Goal: Task Accomplishment & Management: Use online tool/utility

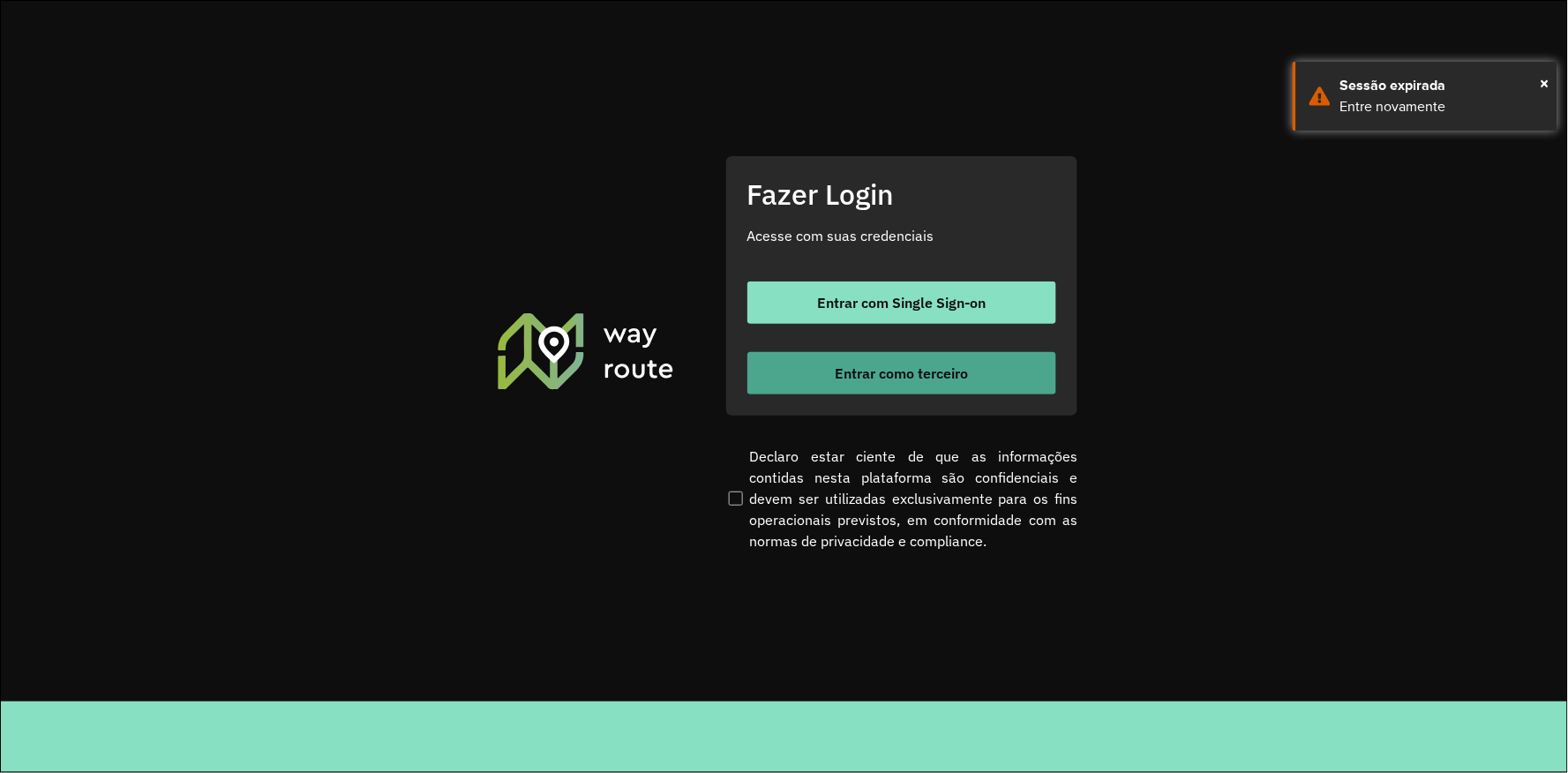
click at [851, 384] on button "Entrar como terceiro" at bounding box center [901, 373] width 309 height 43
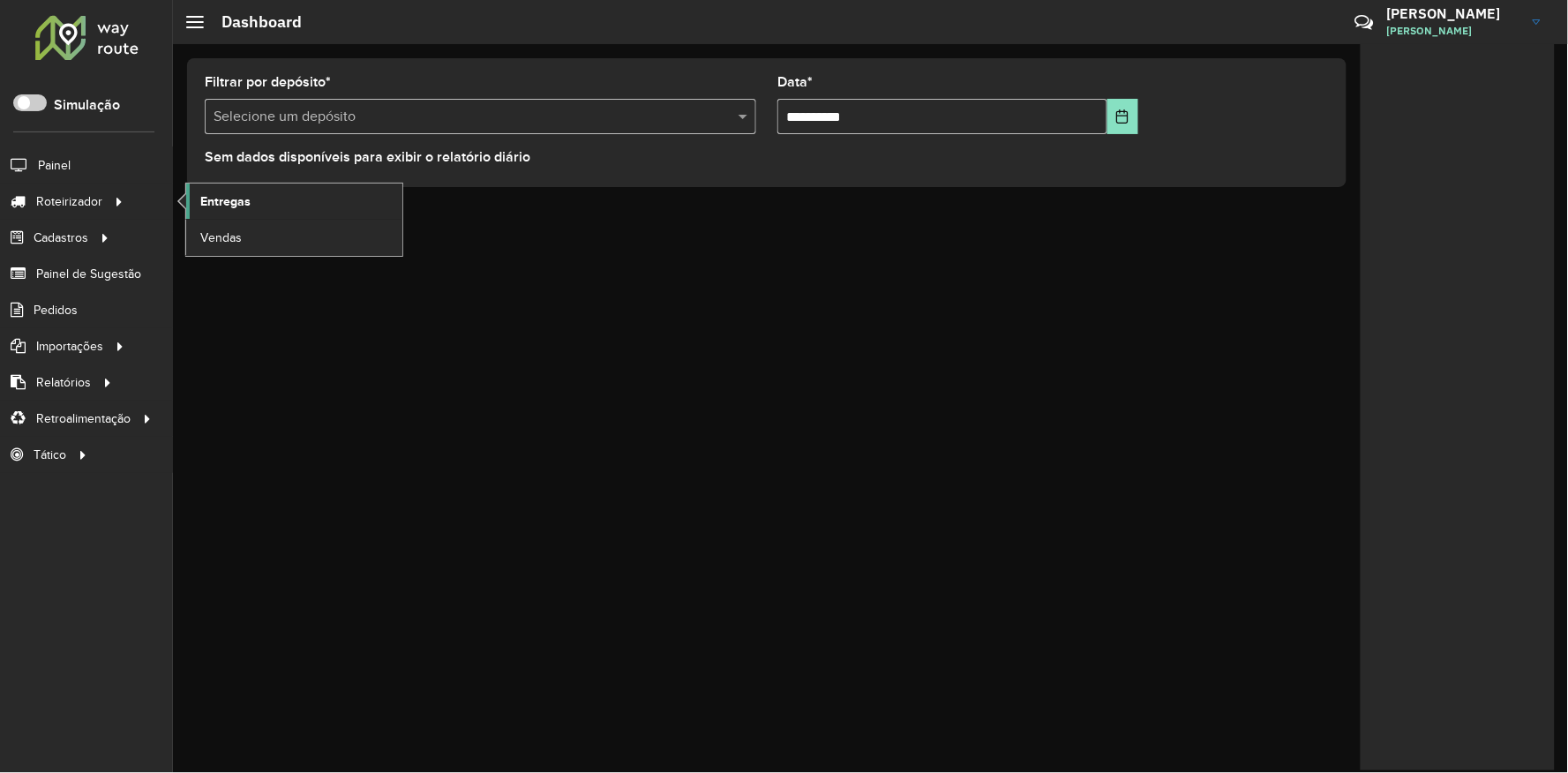
click at [226, 205] on span "Entregas" at bounding box center [225, 201] width 50 height 18
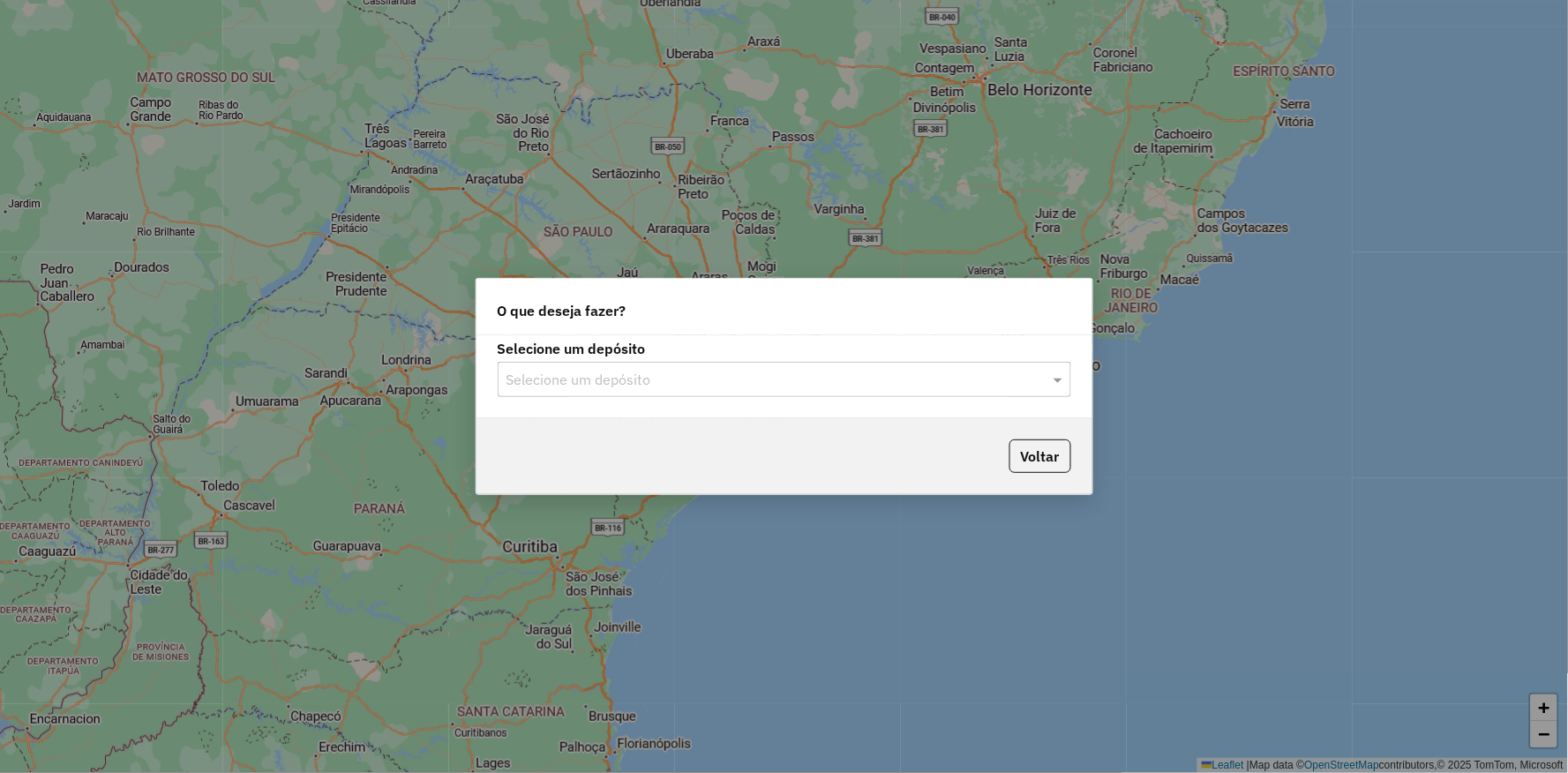
click at [709, 384] on input "text" at bounding box center [767, 380] width 521 height 21
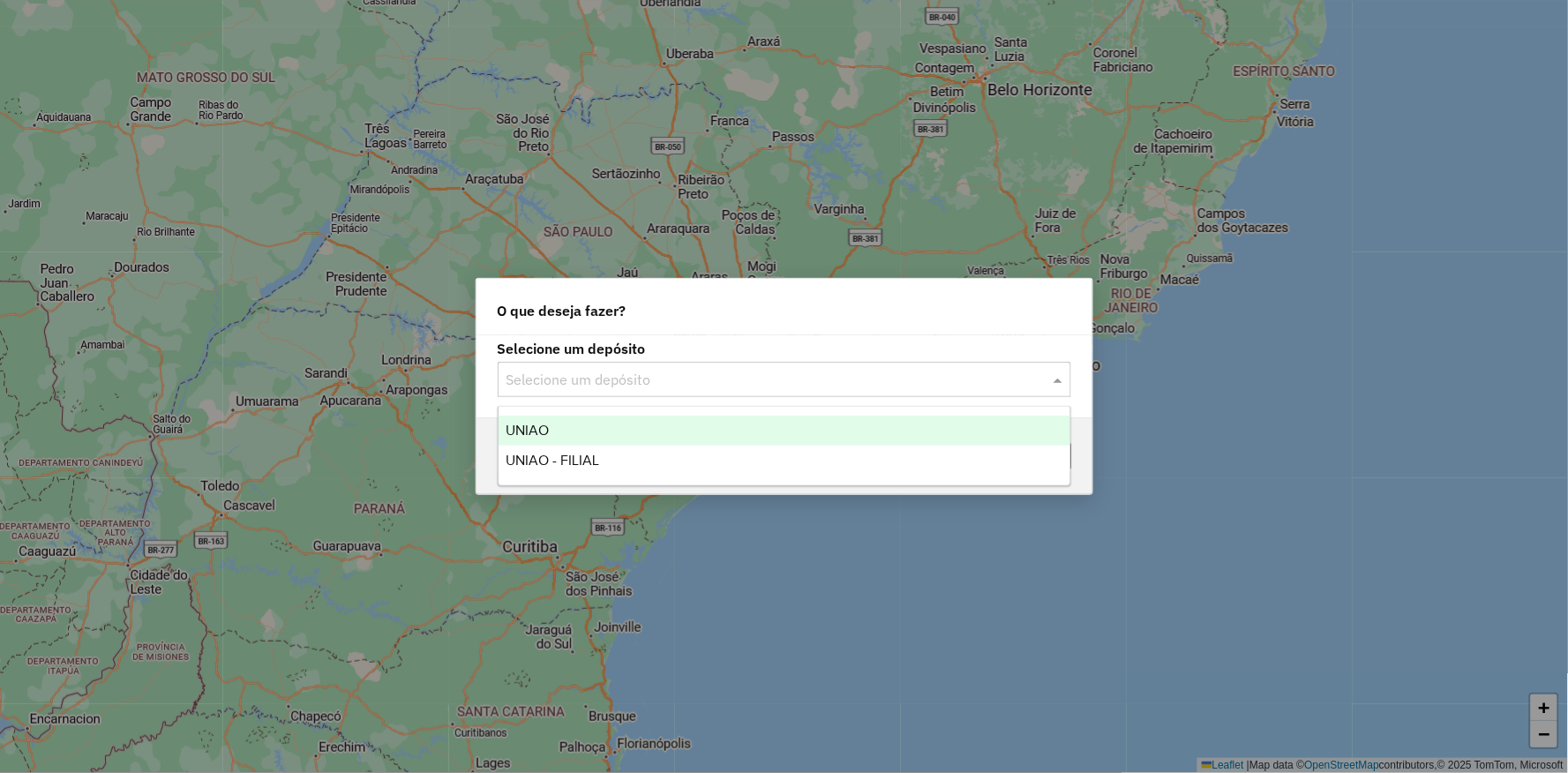
click at [591, 427] on div "UNIAO" at bounding box center [784, 430] width 572 height 30
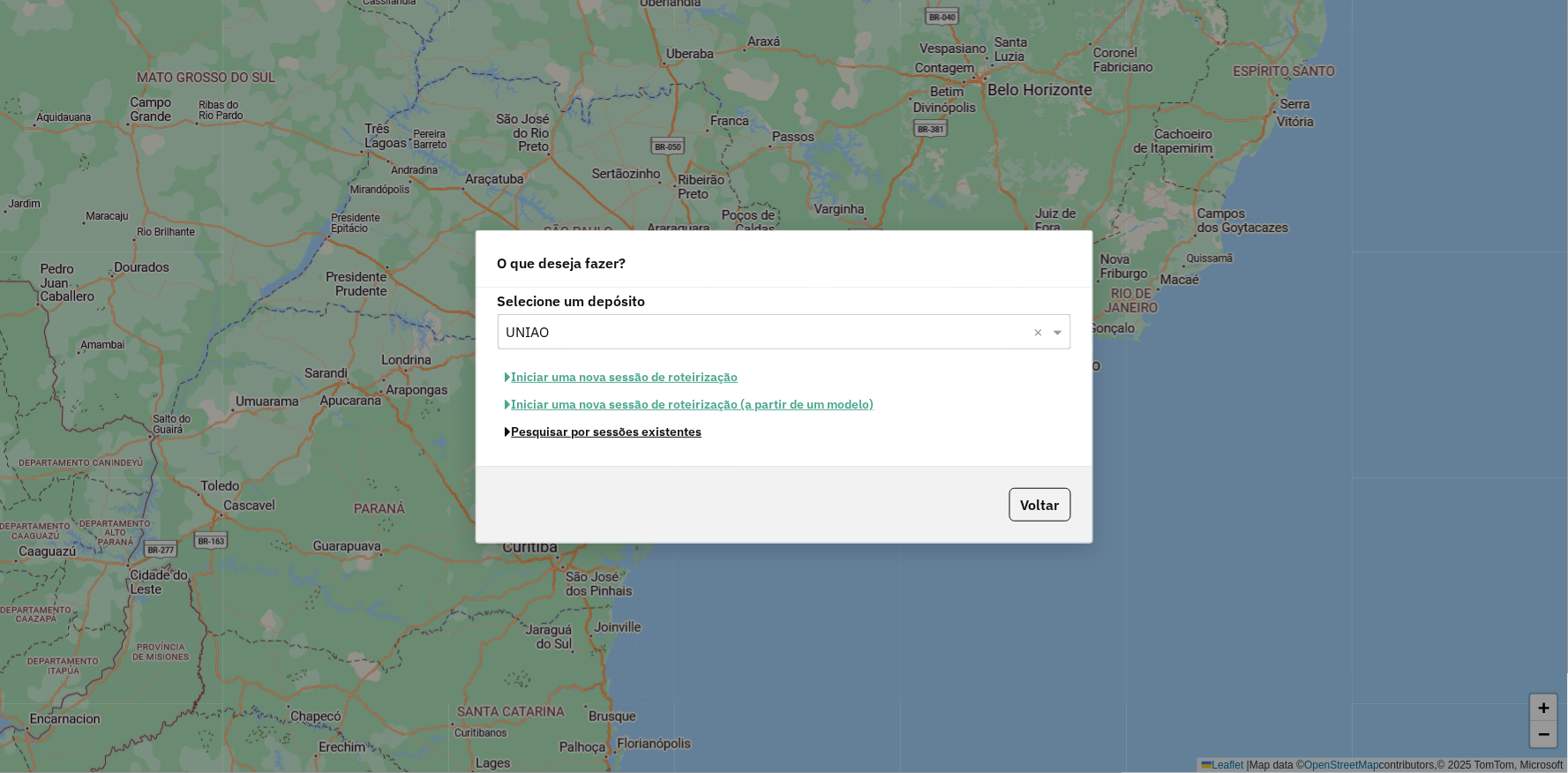
click at [594, 439] on button "Pesquisar por sessões existentes" at bounding box center [604, 432] width 212 height 27
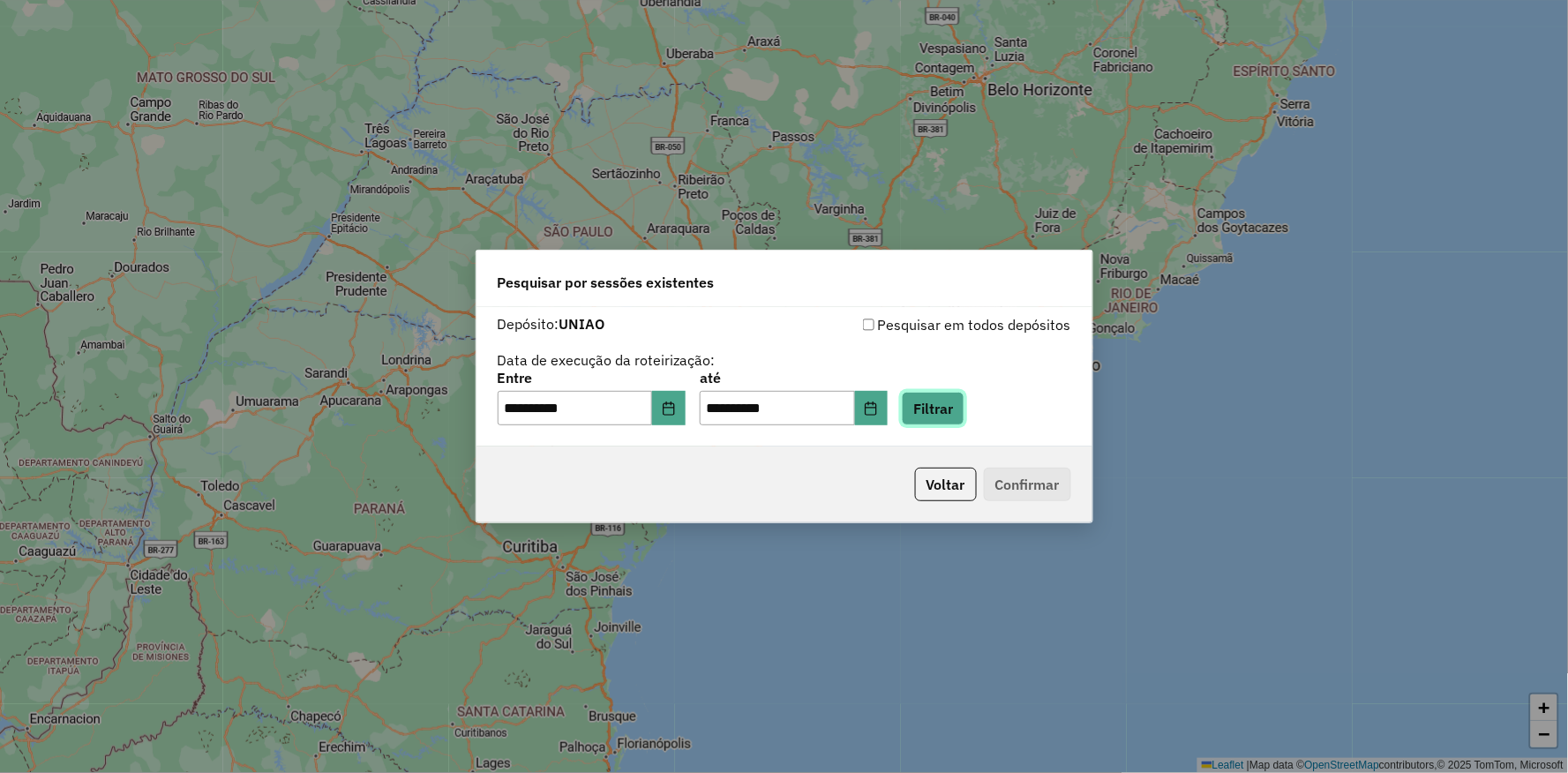
click at [964, 409] on button "Filtrar" at bounding box center [932, 408] width 63 height 34
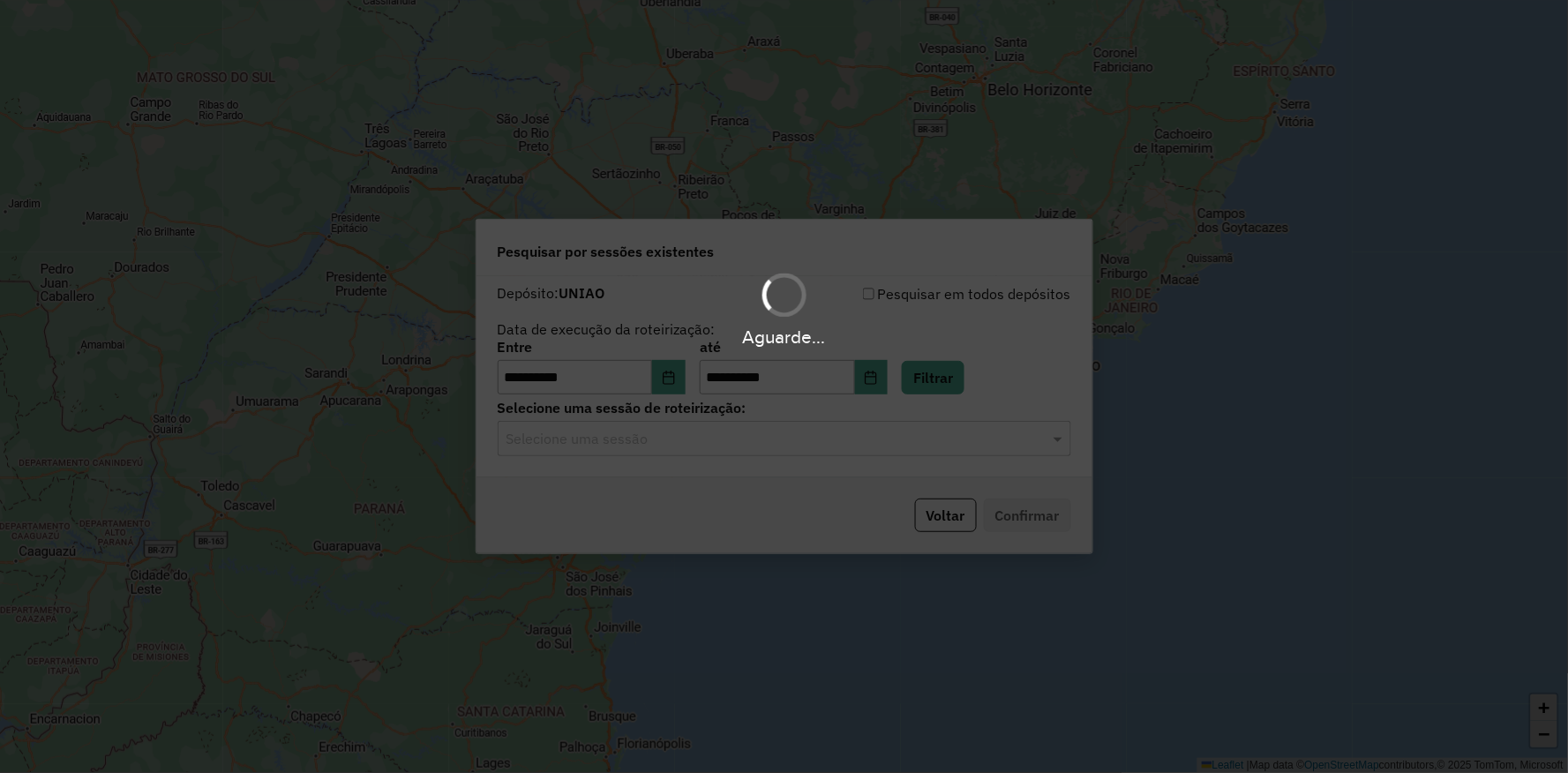
click at [701, 453] on hb-app "**********" at bounding box center [784, 386] width 1568 height 773
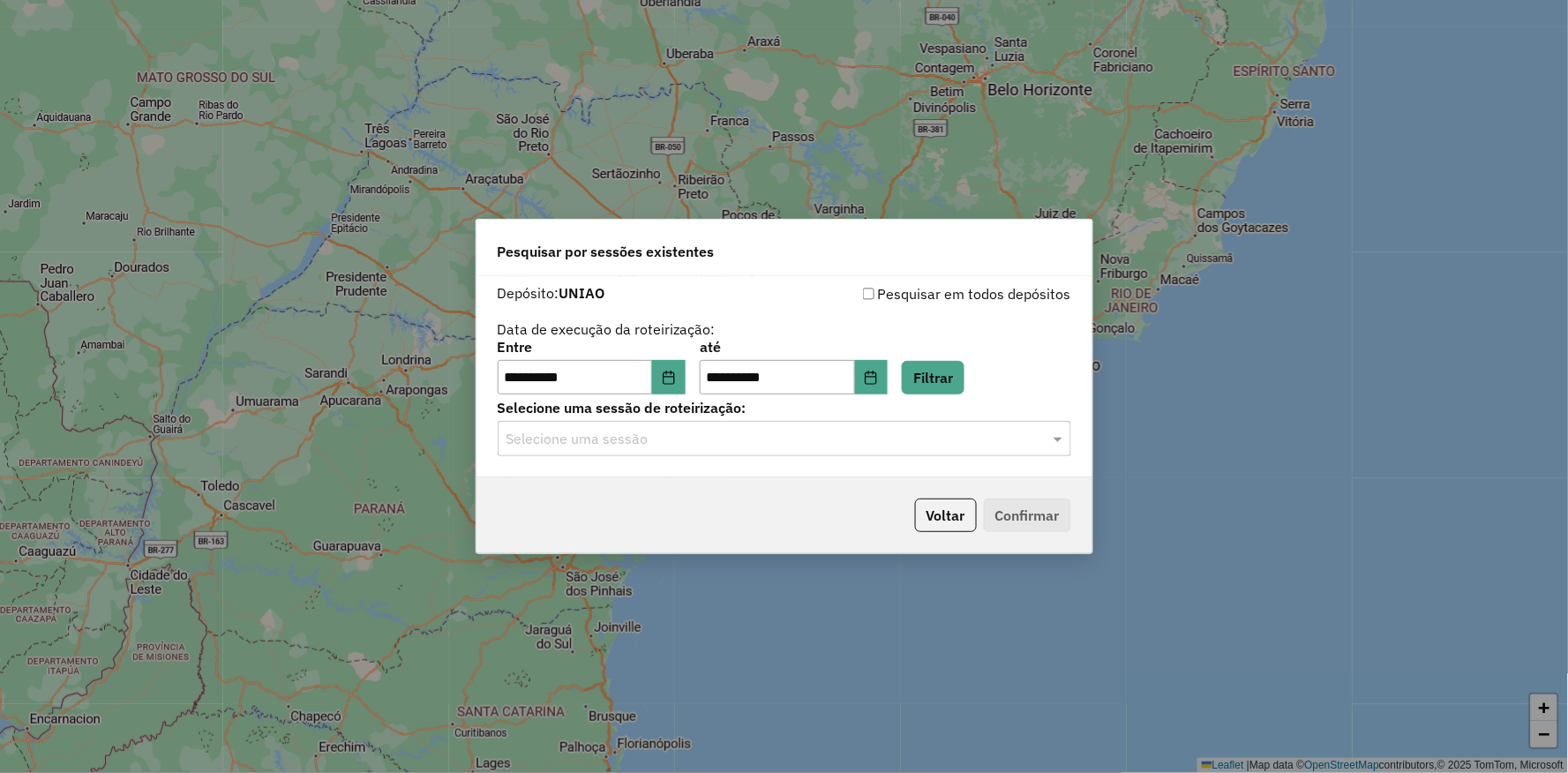
click at [696, 451] on div "Selecione uma sessão" at bounding box center [784, 438] width 573 height 35
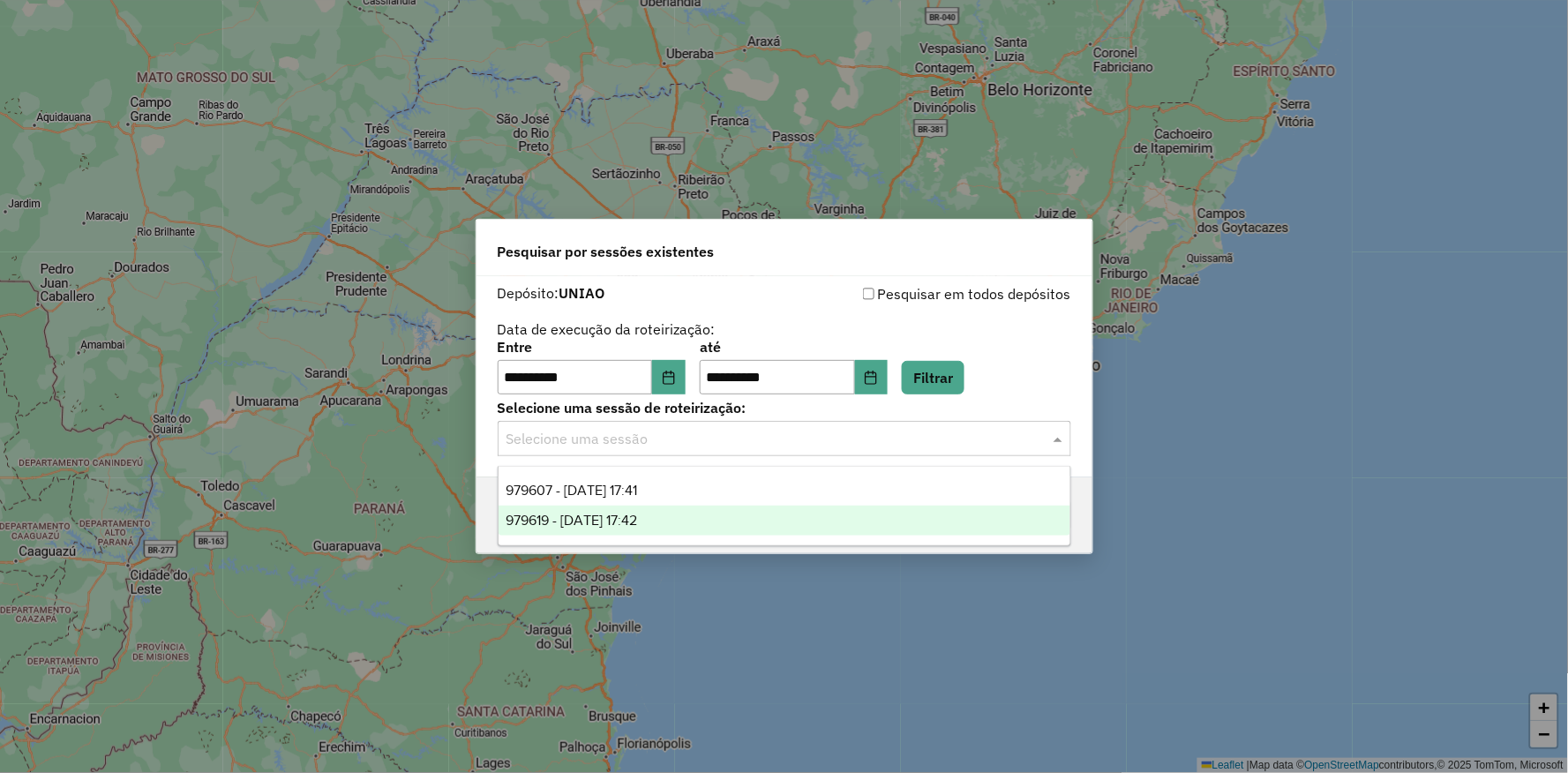
click at [647, 507] on div "979619 - 15/08/2025 17:42" at bounding box center [784, 520] width 572 height 30
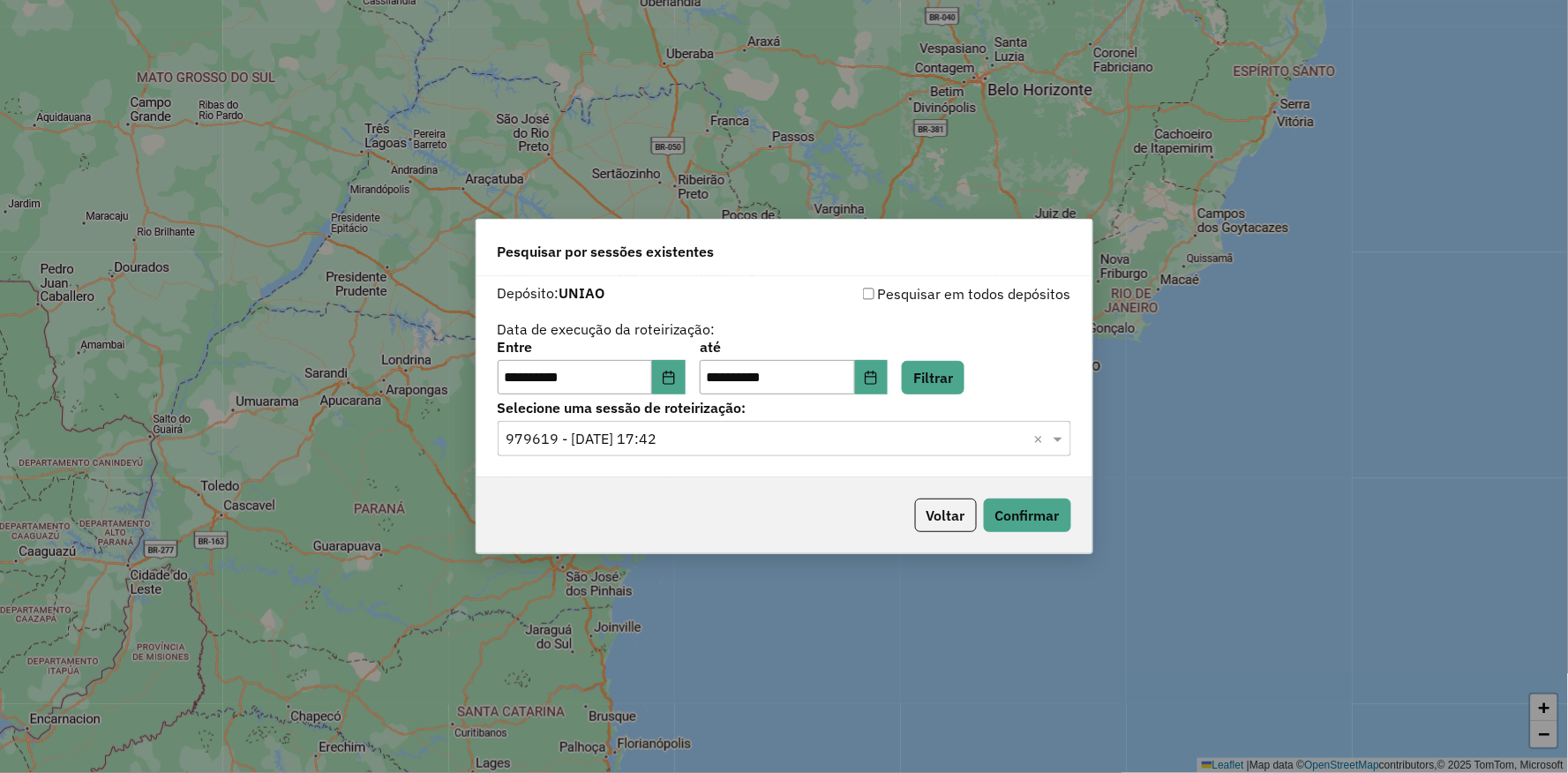
drag, startPoint x: 645, startPoint y: 512, endPoint x: 797, endPoint y: 504, distance: 152.2
click at [665, 518] on div "Voltar Confirmar" at bounding box center [784, 515] width 616 height 76
click at [998, 532] on div "Voltar Confirmar" at bounding box center [784, 515] width 616 height 76
click at [997, 525] on button "Confirmar" at bounding box center [1028, 515] width 87 height 34
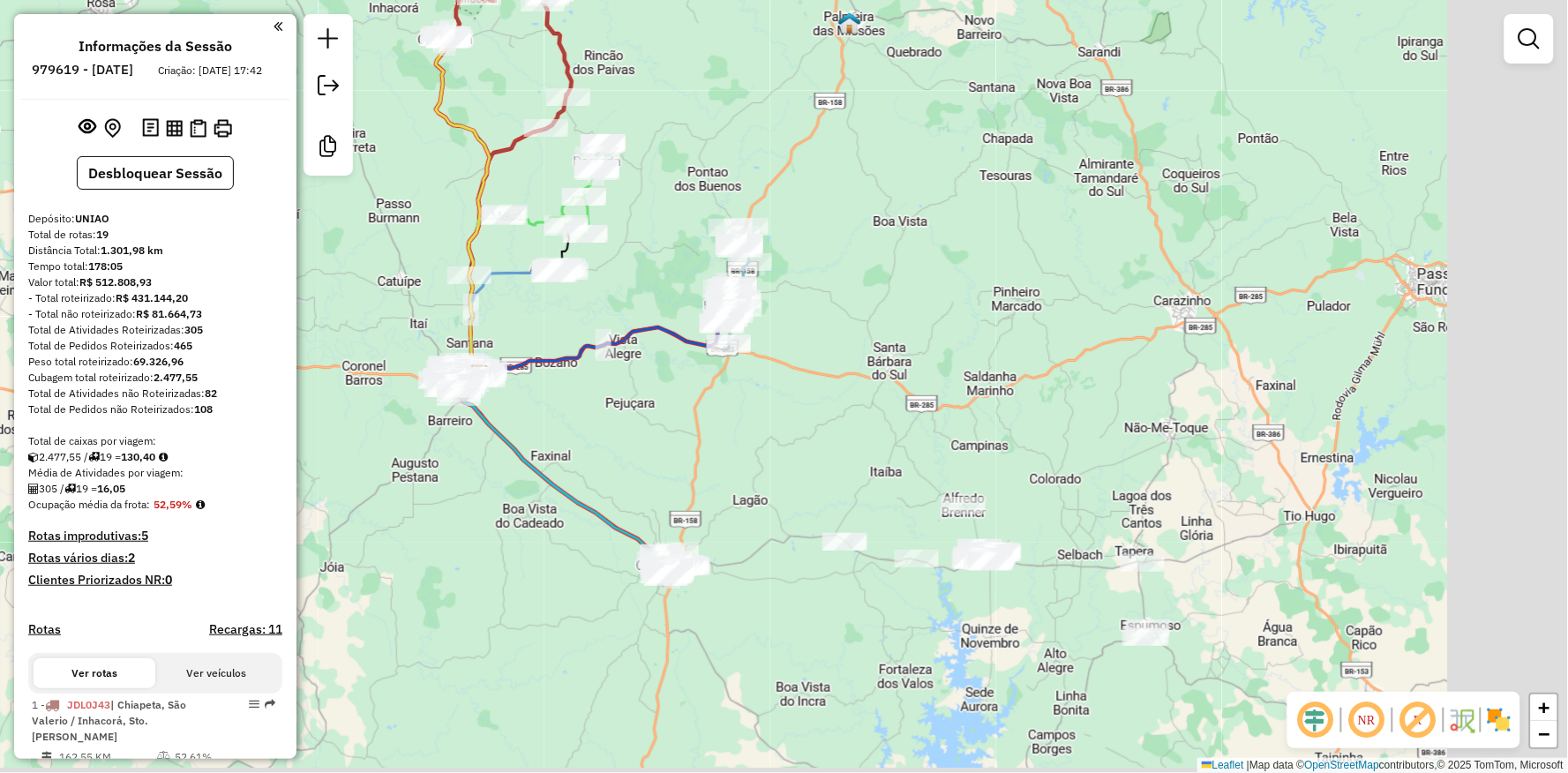
drag, startPoint x: 802, startPoint y: 540, endPoint x: 498, endPoint y: 531, distance: 304.1
click at [498, 531] on div "Janela de atendimento Grade de atendimento Capacidade Transportadoras Veículos …" at bounding box center [784, 386] width 1568 height 773
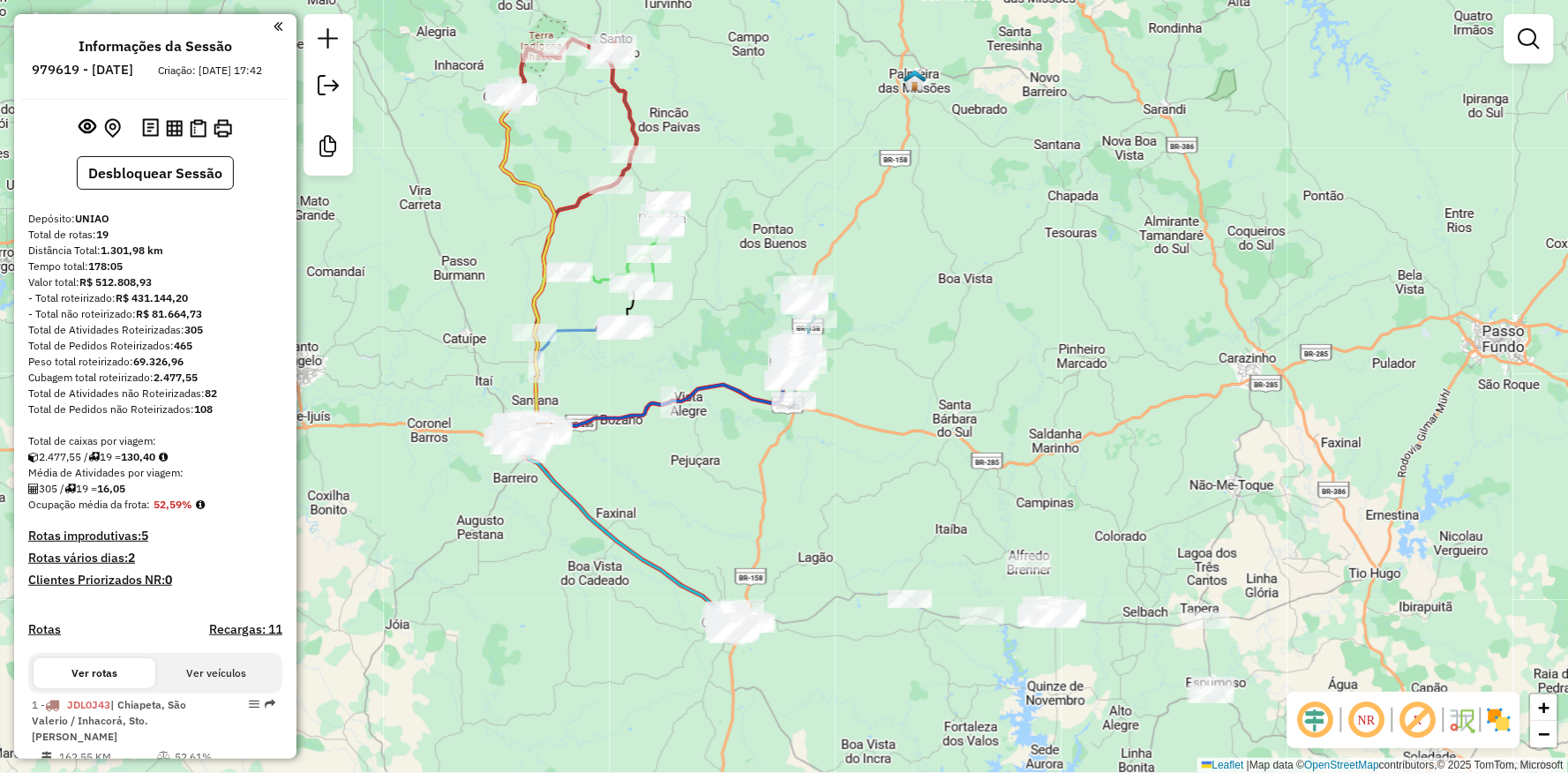
drag, startPoint x: 478, startPoint y: 526, endPoint x: 544, endPoint y: 582, distance: 86.6
click at [544, 582] on div "Janela de atendimento Grade de atendimento Capacidade Transportadoras Veículos …" at bounding box center [784, 386] width 1568 height 773
